Goal: Navigation & Orientation: Find specific page/section

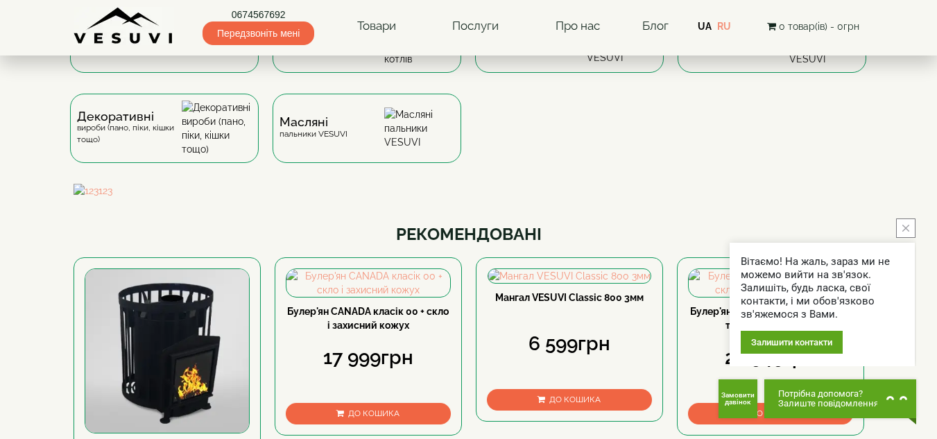
scroll to position [208, 0]
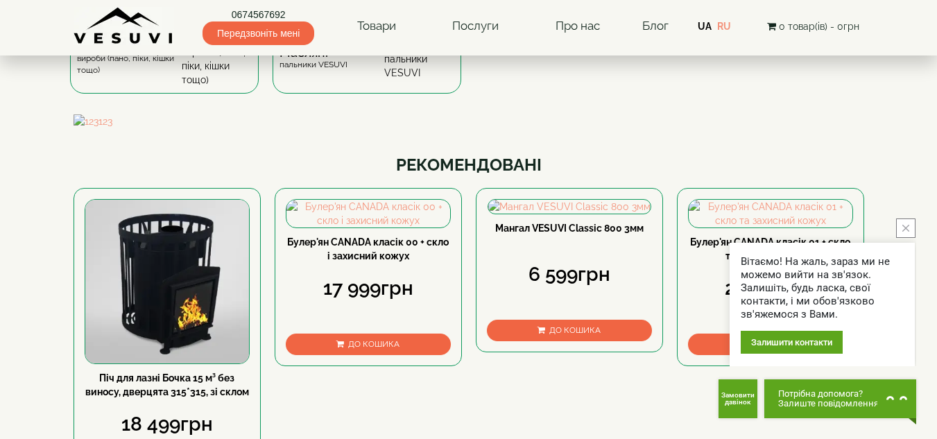
click at [910, 225] on button "close button" at bounding box center [905, 227] width 19 height 19
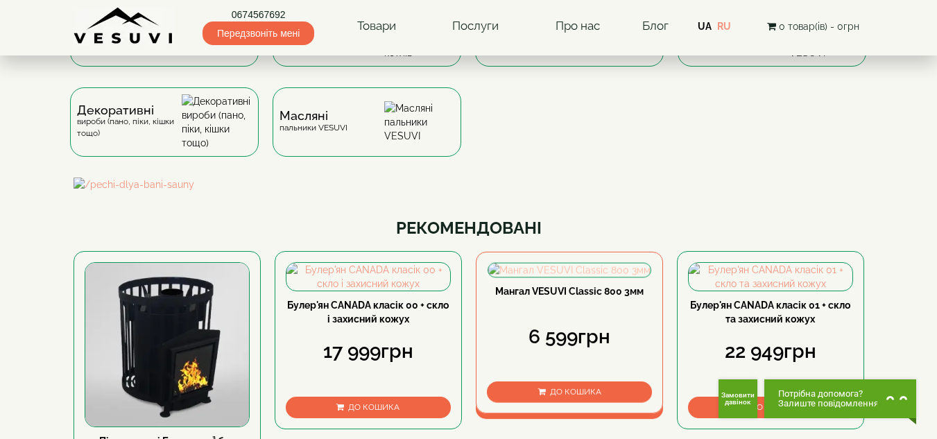
scroll to position [23, 0]
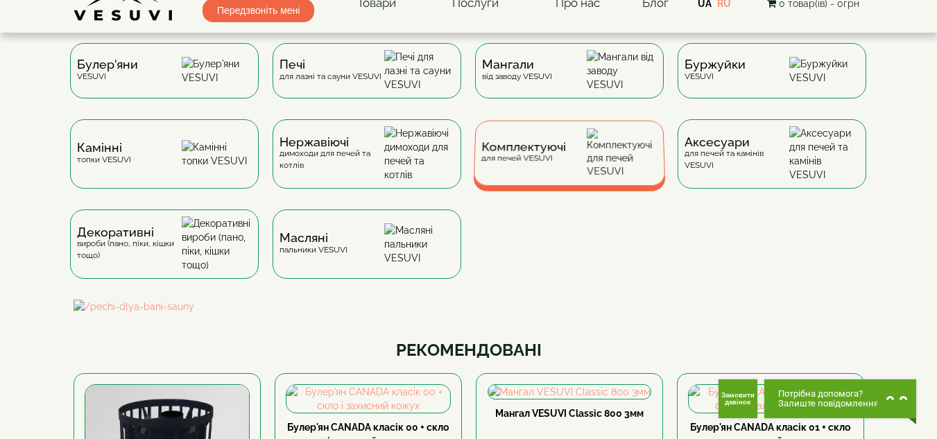
click at [542, 153] on span "Комплектуючі" at bounding box center [523, 147] width 85 height 10
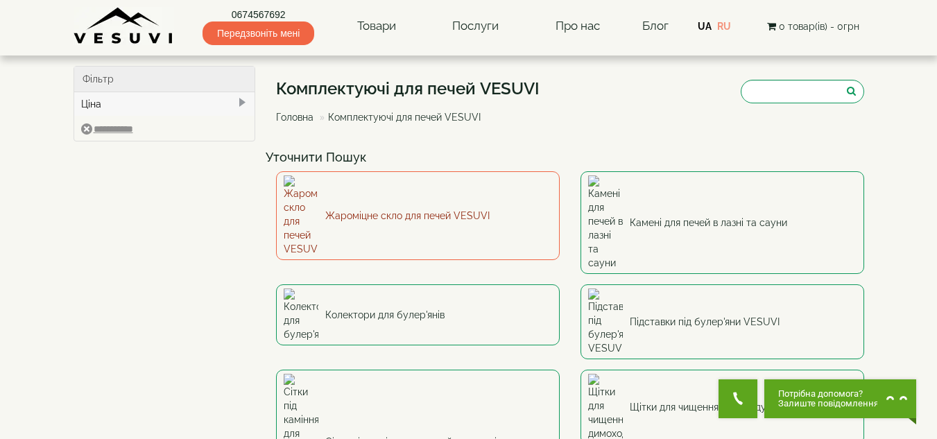
click at [496, 191] on link "Жароміцне скло для печей VESUVI" at bounding box center [418, 215] width 284 height 89
